Goal: Task Accomplishment & Management: Manage account settings

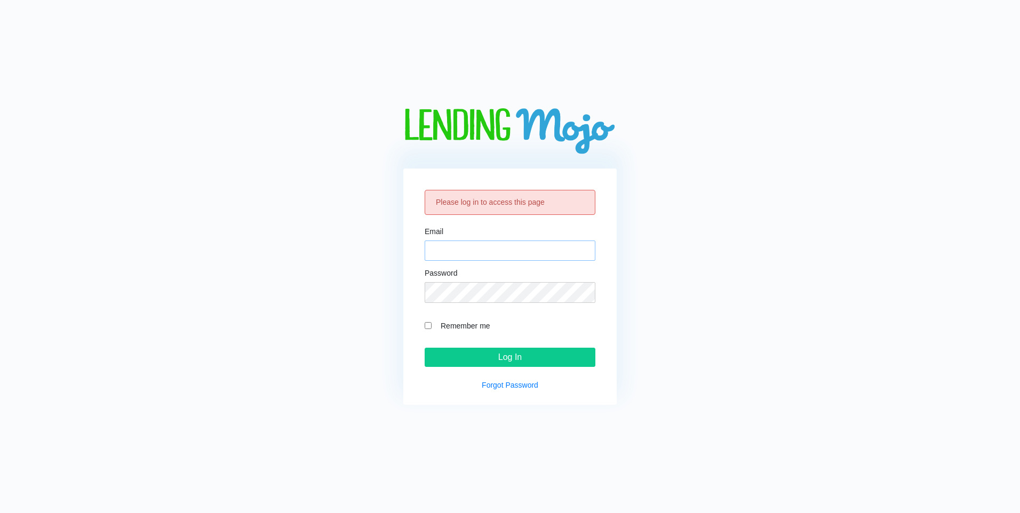
click at [496, 243] on input "Email" at bounding box center [510, 251] width 171 height 20
type input "[PERSON_NAME][EMAIL_ADDRESS][PERSON_NAME][PERSON_NAME][DOMAIN_NAME]"
click at [425, 348] on input "Log In" at bounding box center [510, 357] width 171 height 19
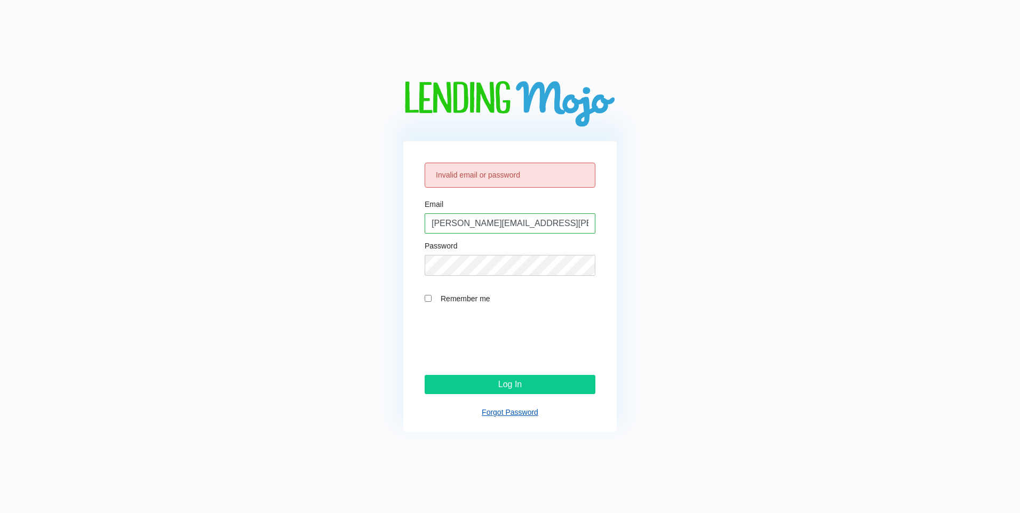
click at [507, 409] on link "Forgot Password" at bounding box center [510, 412] width 57 height 9
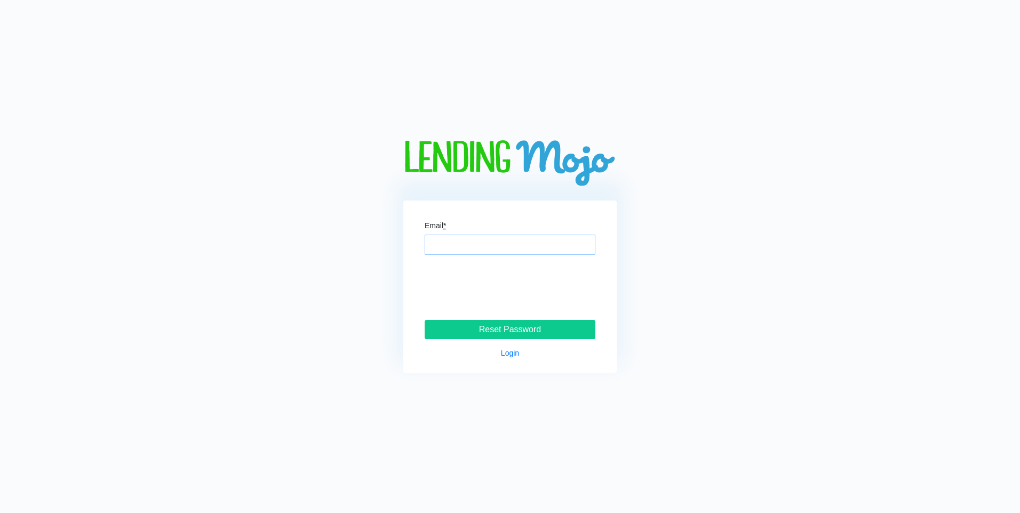
click at [523, 248] on input "Email *" at bounding box center [510, 245] width 171 height 20
type input "[PERSON_NAME][EMAIL_ADDRESS][PERSON_NAME][PERSON_NAME][DOMAIN_NAME]"
click at [544, 333] on input "Reset Password" at bounding box center [510, 329] width 171 height 19
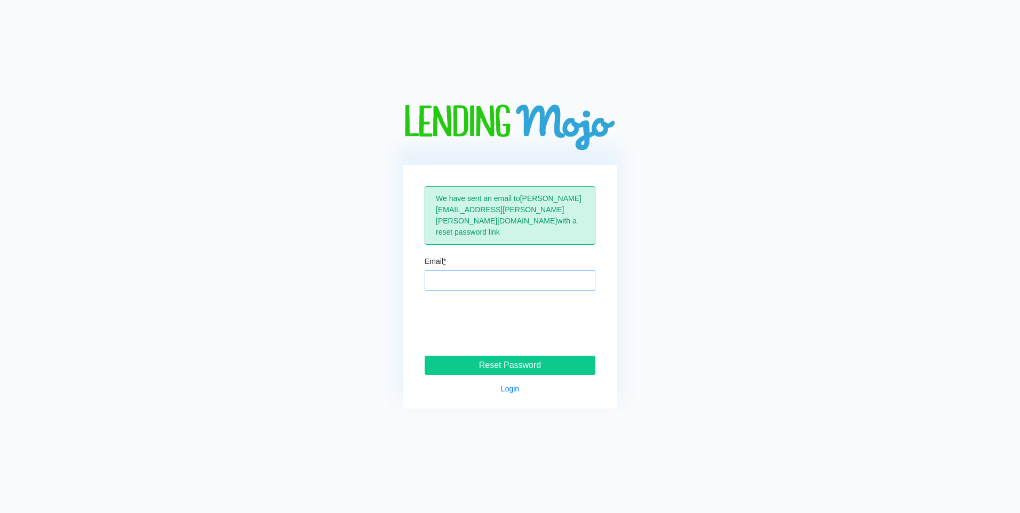
click at [514, 277] on input "Email *" at bounding box center [510, 280] width 171 height 20
type input "[PERSON_NAME][EMAIL_ADDRESS][PERSON_NAME][PERSON_NAME][DOMAIN_NAME]"
click at [513, 363] on input "Reset Password" at bounding box center [510, 365] width 171 height 19
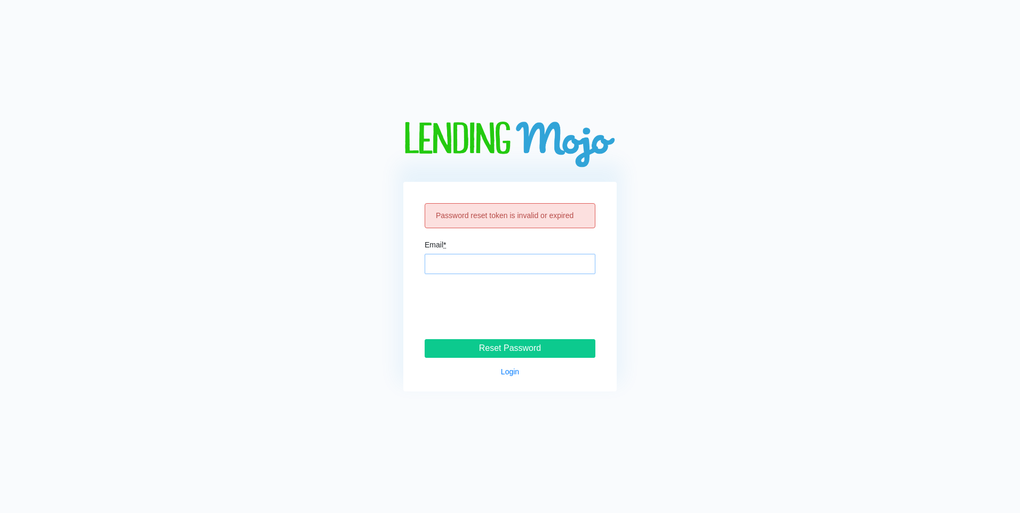
click at [442, 263] on input "Email *" at bounding box center [510, 264] width 171 height 20
type input "[PERSON_NAME][EMAIL_ADDRESS][PERSON_NAME][PERSON_NAME][DOMAIN_NAME]"
click at [544, 351] on input "Reset Password" at bounding box center [510, 348] width 171 height 19
